Goal: Navigation & Orientation: Find specific page/section

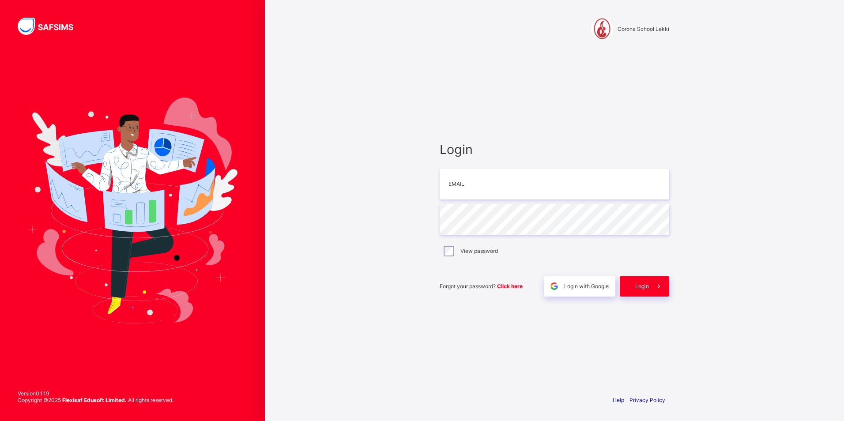
type input "**********"
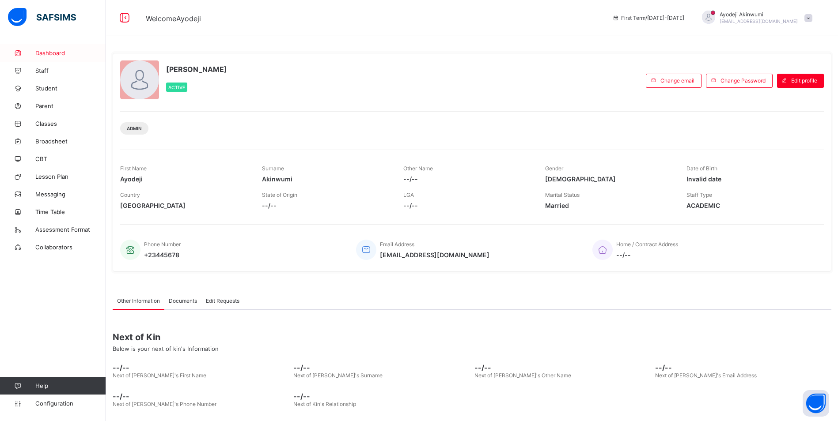
drag, startPoint x: 60, startPoint y: 53, endPoint x: 64, endPoint y: 49, distance: 5.9
click at [61, 52] on span "Dashboard" at bounding box center [70, 52] width 71 height 7
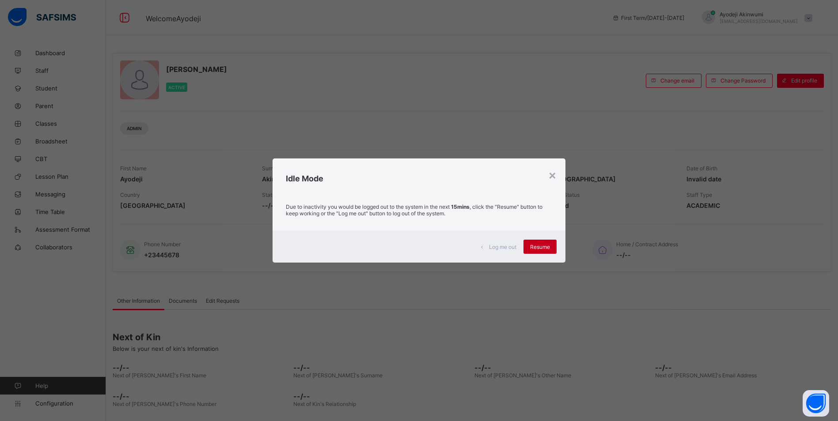
click at [547, 251] on div "Resume" at bounding box center [539, 247] width 33 height 14
